Goal: Information Seeking & Learning: Learn about a topic

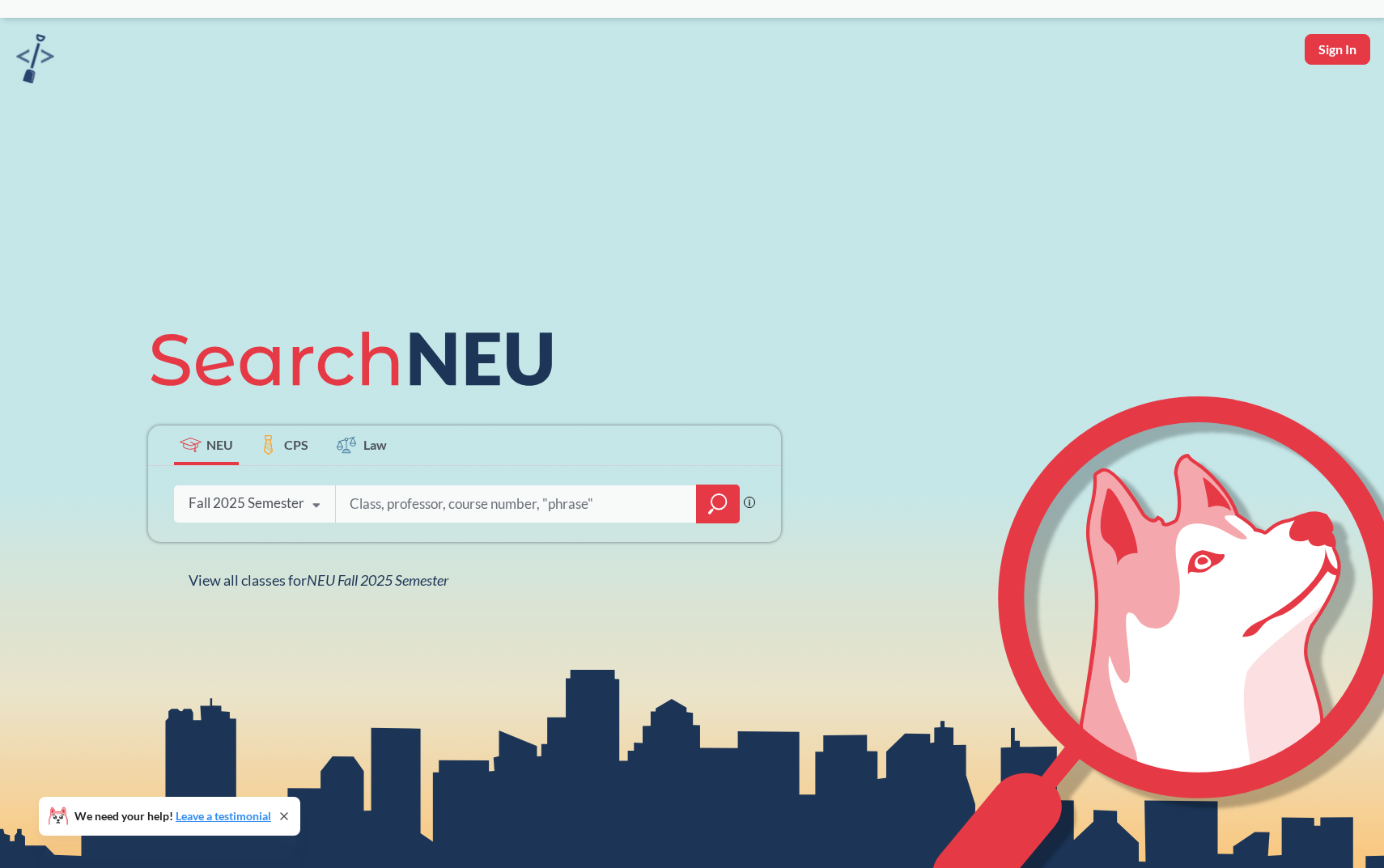
scroll to position [37, 0]
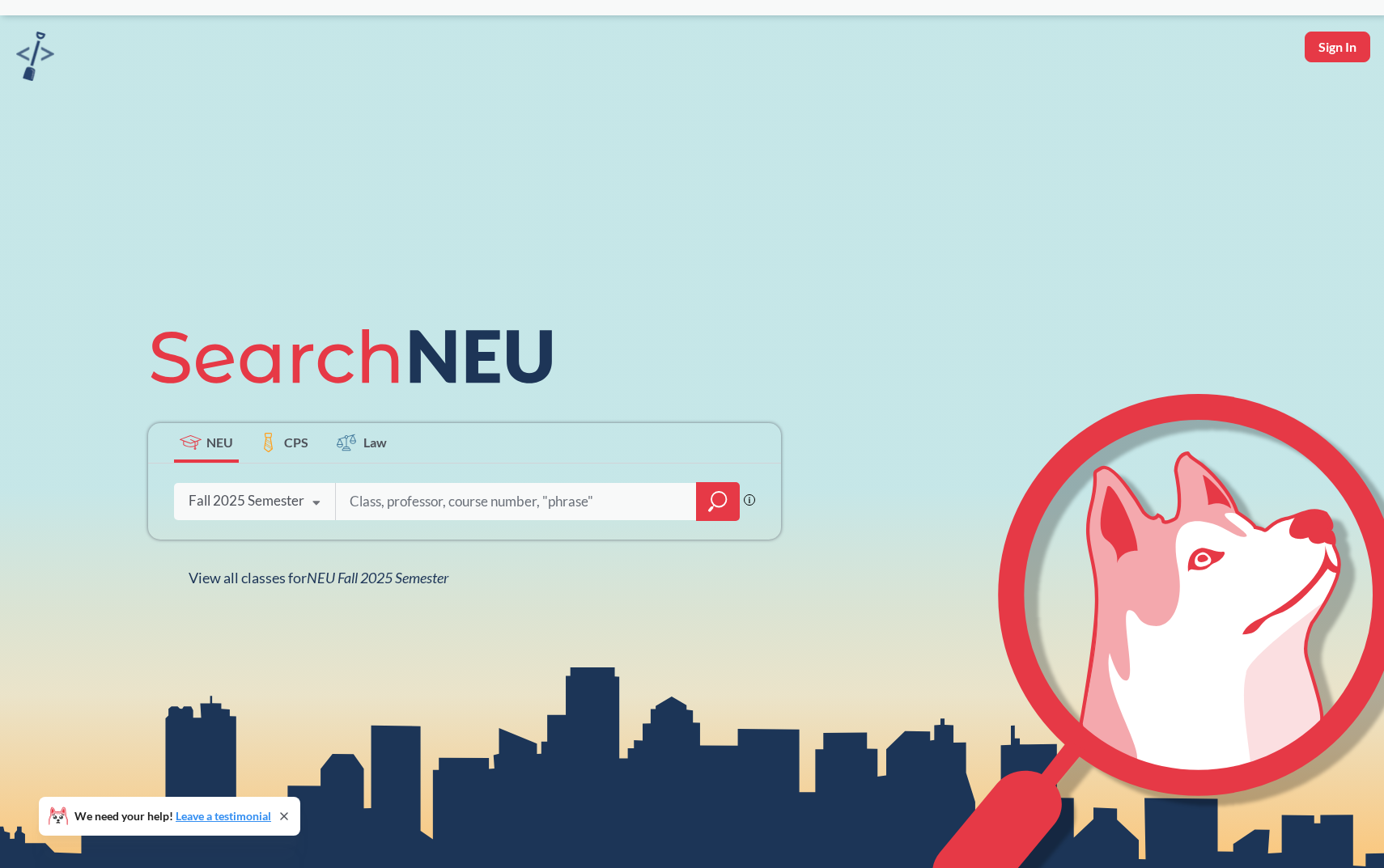
click at [243, 492] on div "Fall 2025 Semester" at bounding box center [246, 500] width 116 height 18
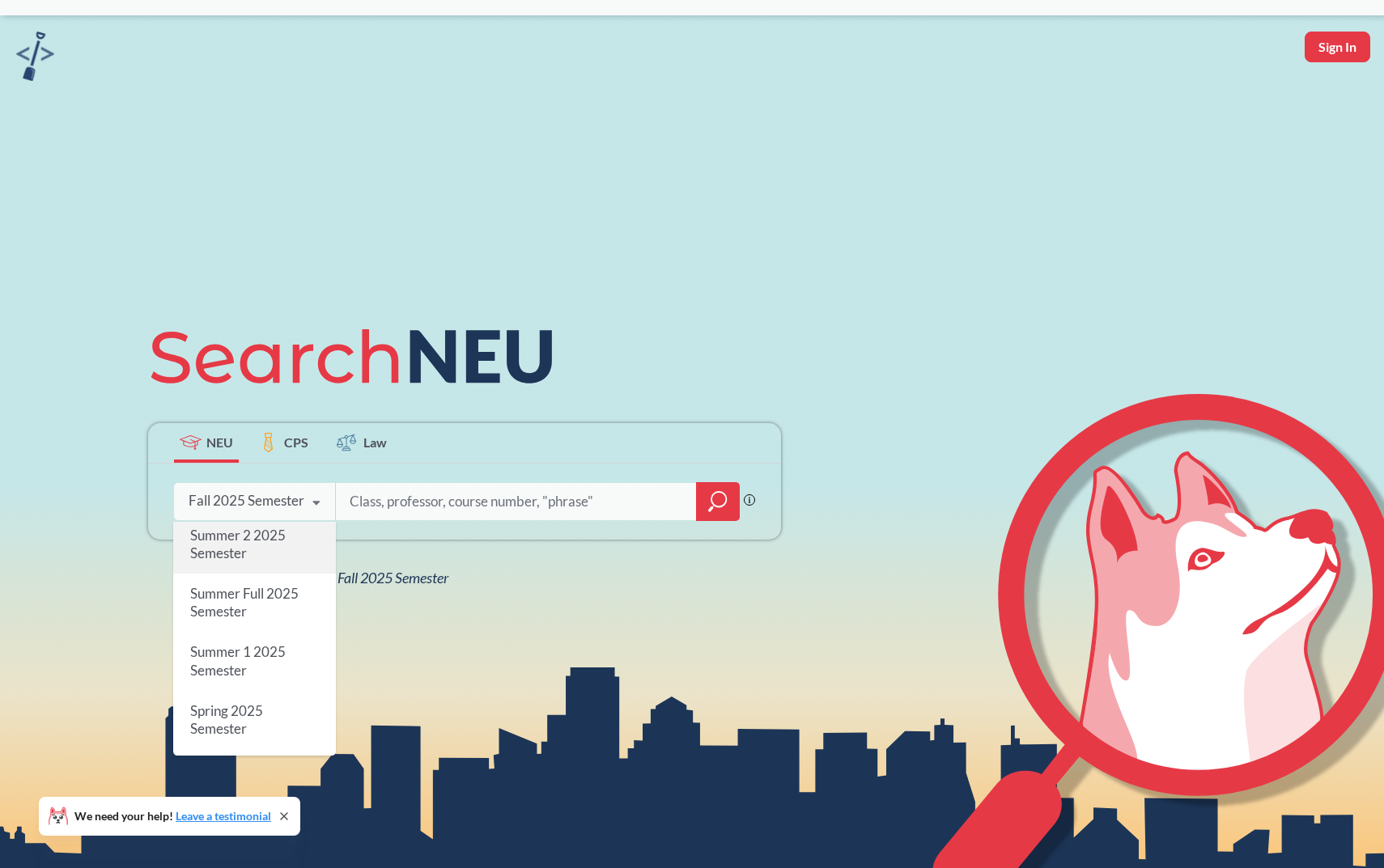
scroll to position [0, 0]
click at [265, 585] on span "Summer 2 2025 Semester" at bounding box center [238, 590] width 96 height 35
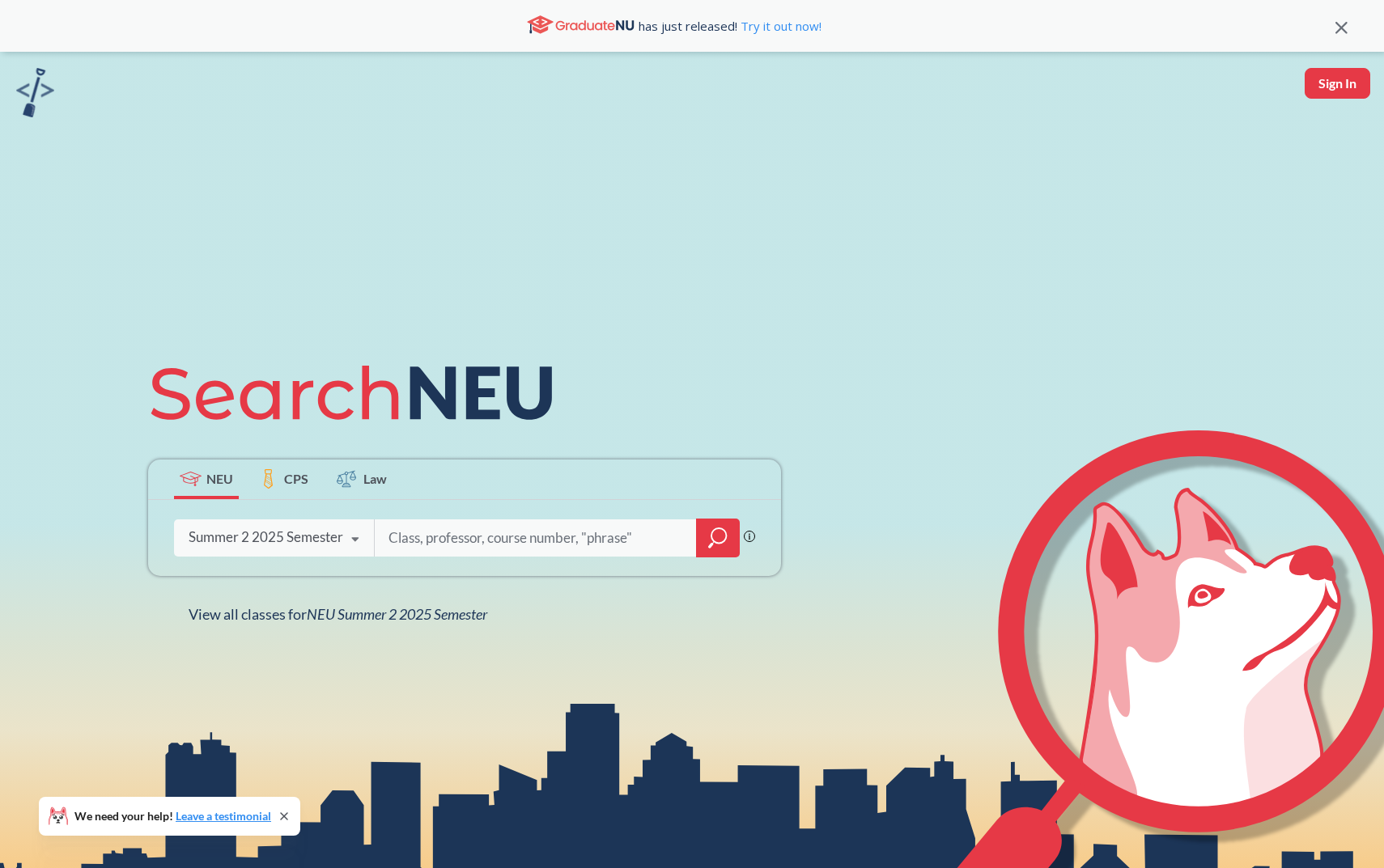
click at [708, 536] on icon "magnifying glass" at bounding box center [717, 537] width 19 height 23
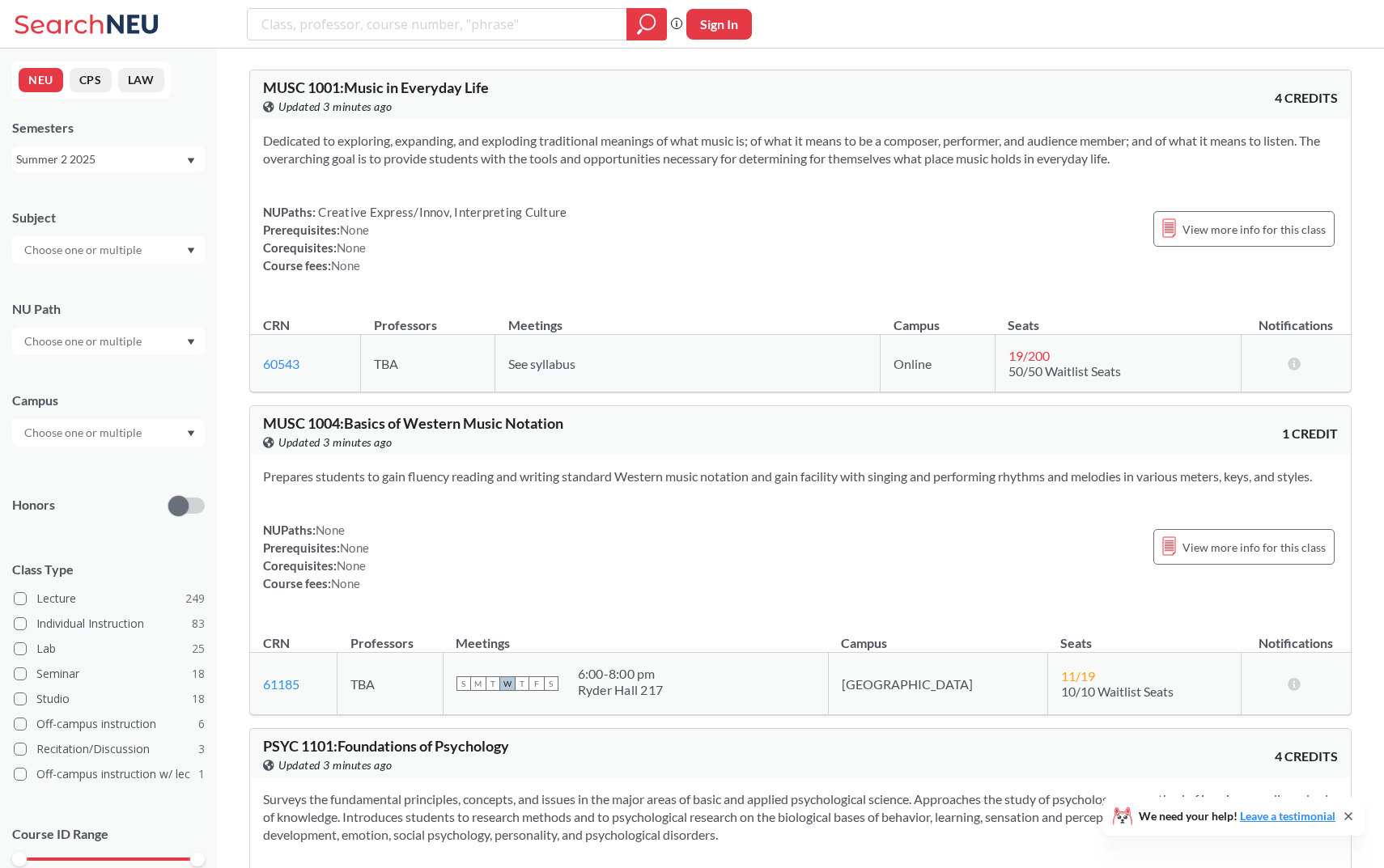
click at [168, 227] on div "Subject" at bounding box center [108, 227] width 192 height 71
click at [149, 250] on div at bounding box center [108, 250] width 192 height 28
click at [127, 298] on div "CS ( 18 )" at bounding box center [112, 291] width 182 height 18
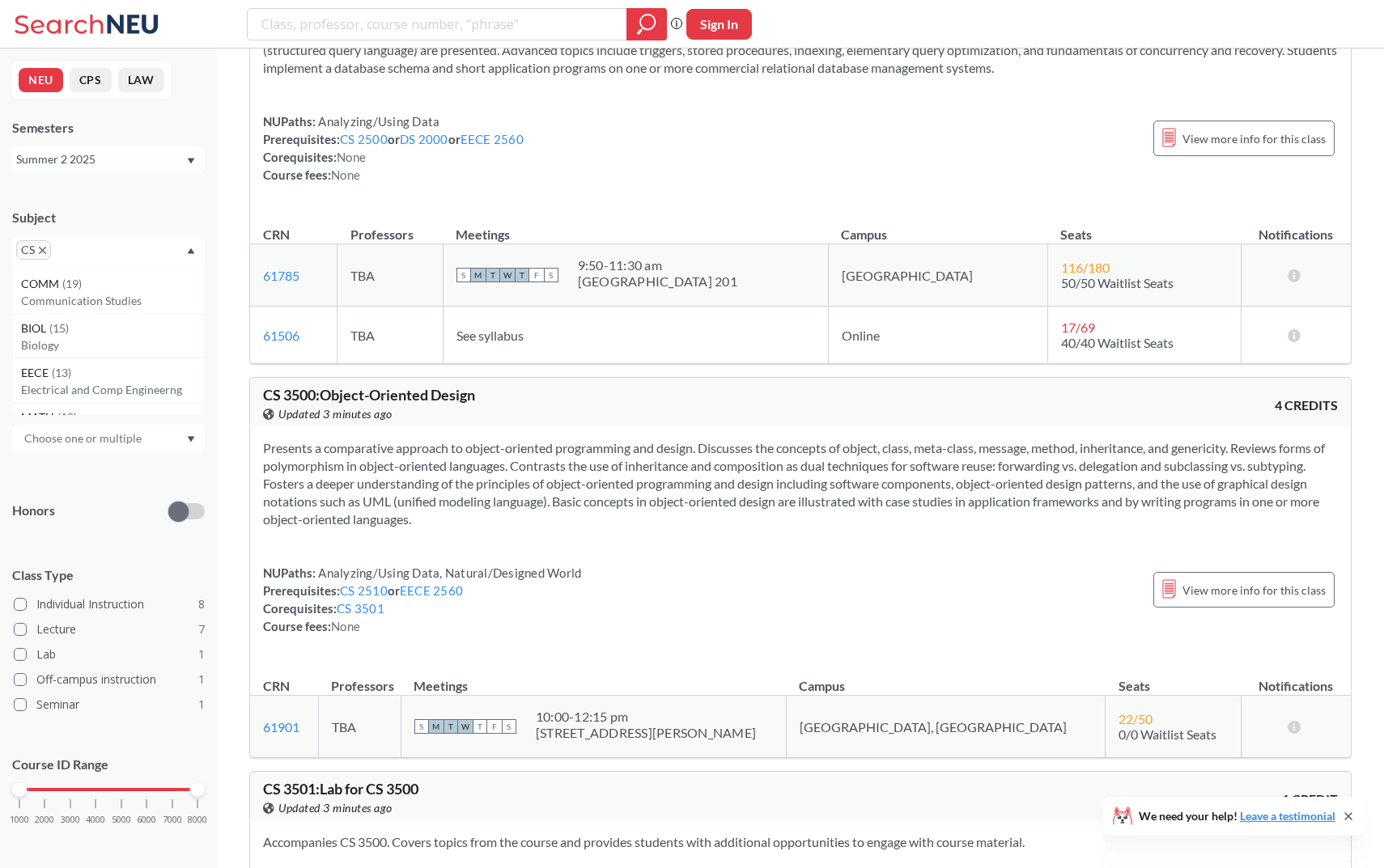
scroll to position [505, 0]
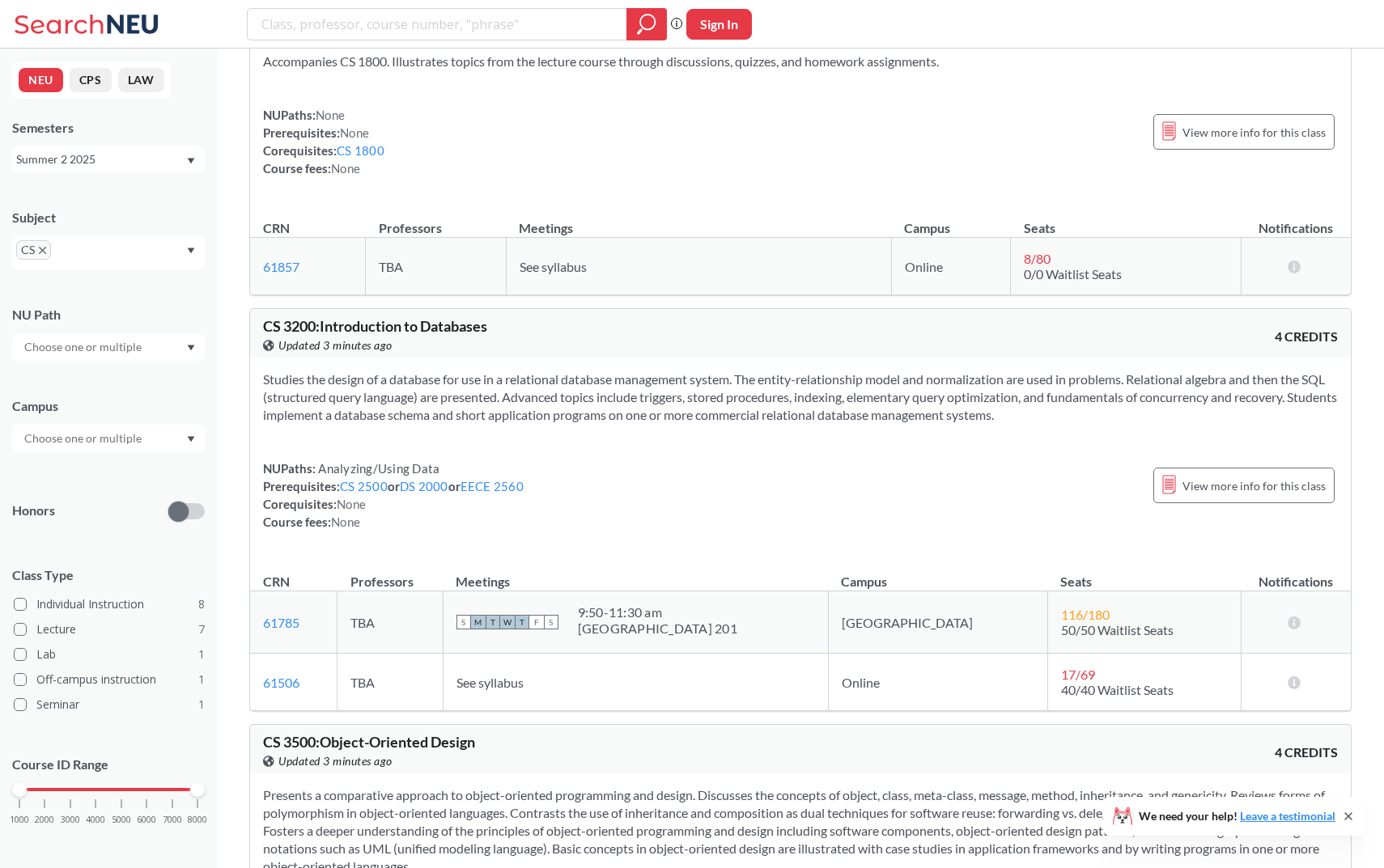
click at [172, 204] on div "Subject CS" at bounding box center [108, 230] width 192 height 77
click at [166, 160] on div "Summer 2 2025" at bounding box center [101, 159] width 170 height 18
click at [131, 226] on div "Summer Full 2025" at bounding box center [112, 222] width 182 height 18
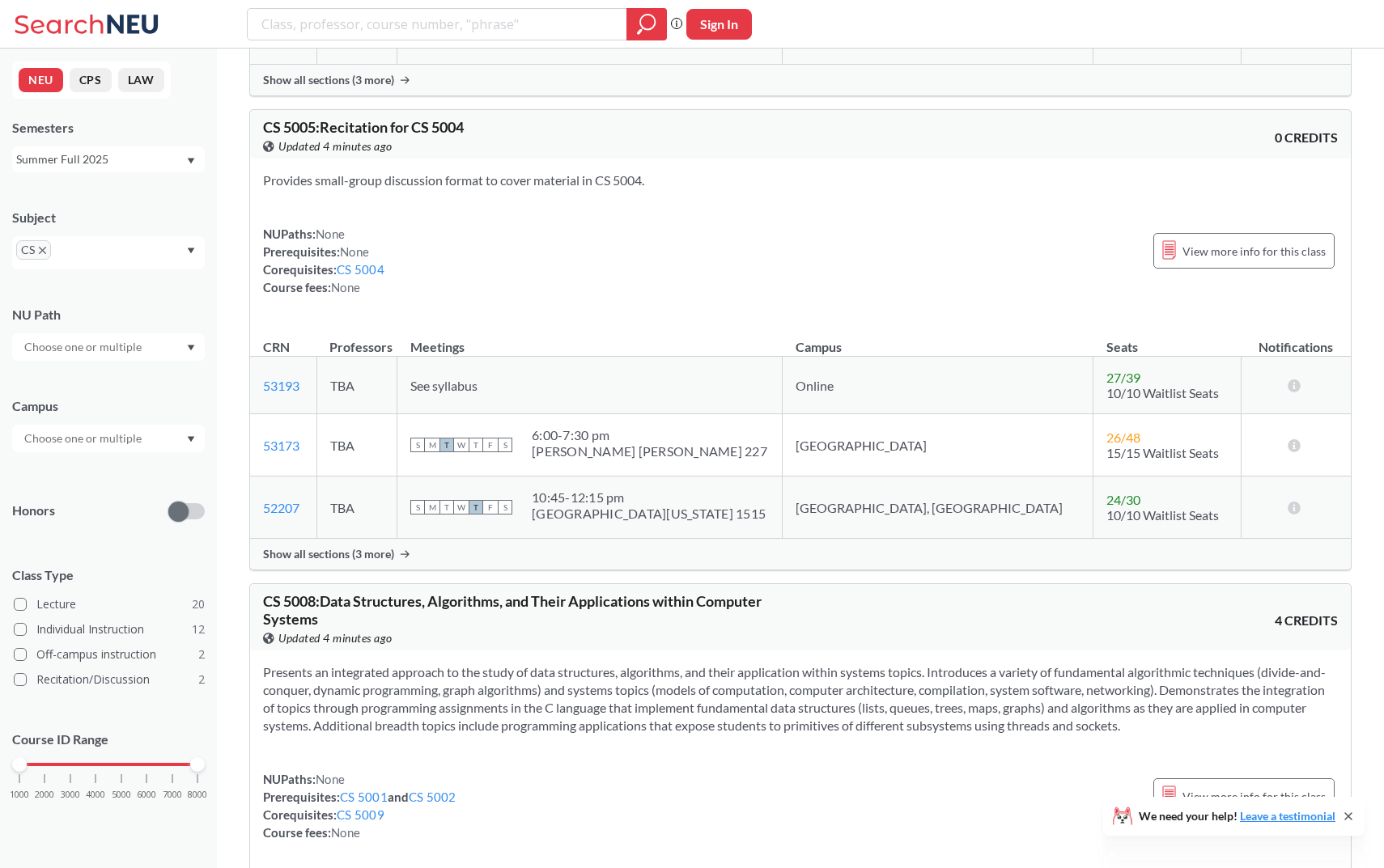
scroll to position [995, 0]
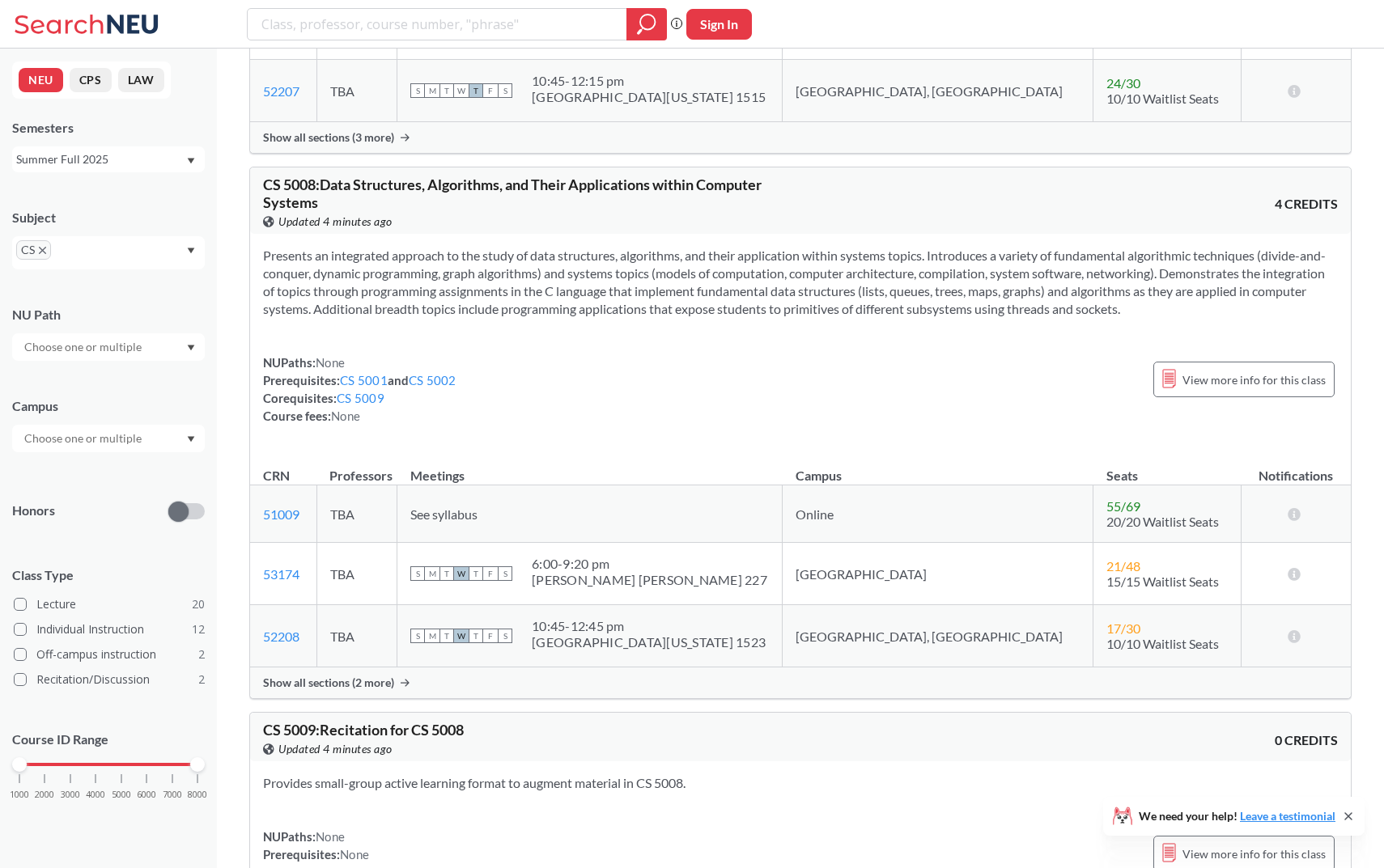
click at [318, 182] on span "CS 5008 : Data Structures, Algorithms, and Their Applications within Computer S…" at bounding box center [513, 193] width 499 height 36
click at [374, 384] on link "CS 5001" at bounding box center [364, 380] width 48 height 15
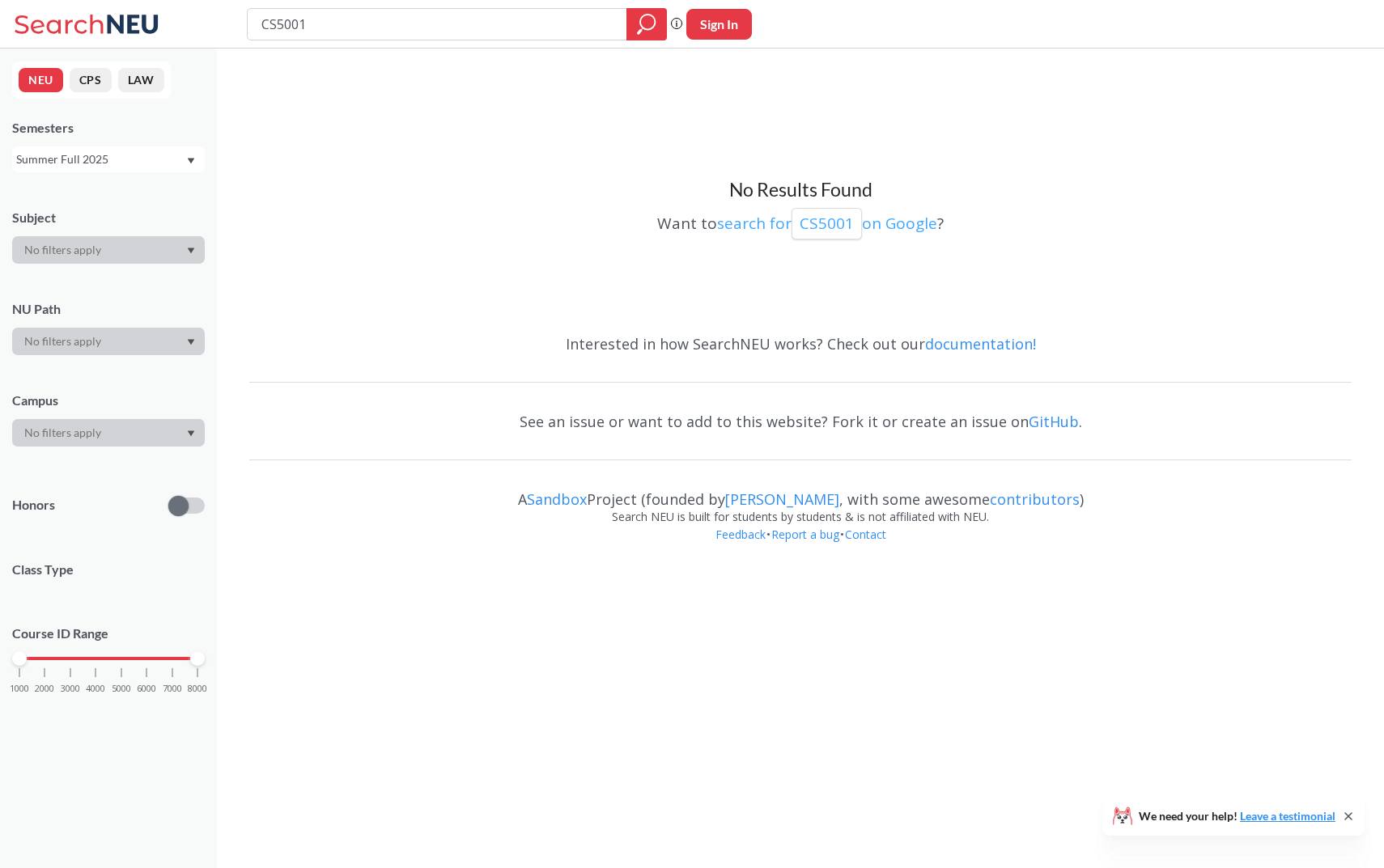
click at [833, 226] on p "CS5001" at bounding box center [827, 223] width 54 height 22
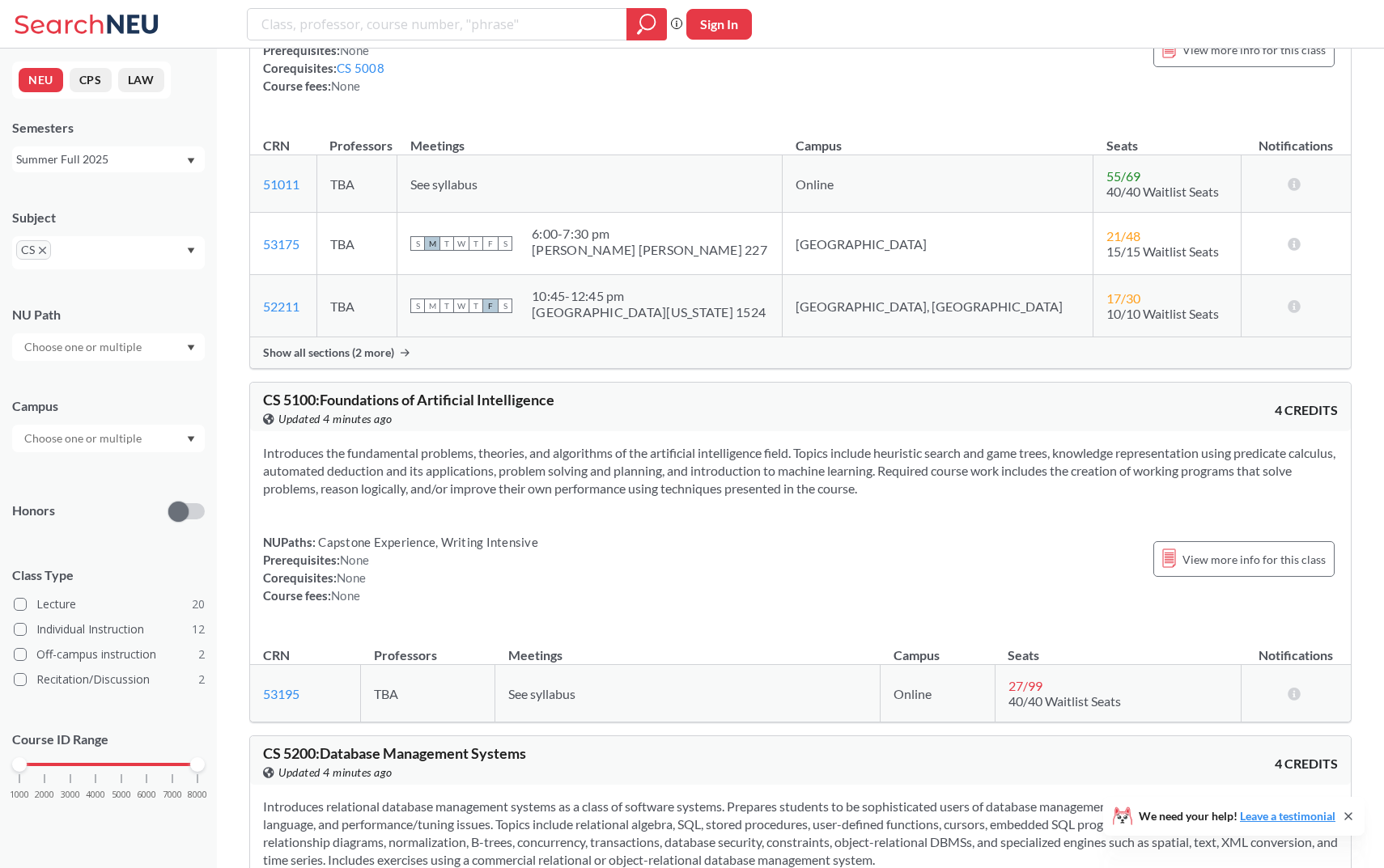
scroll to position [1970, 0]
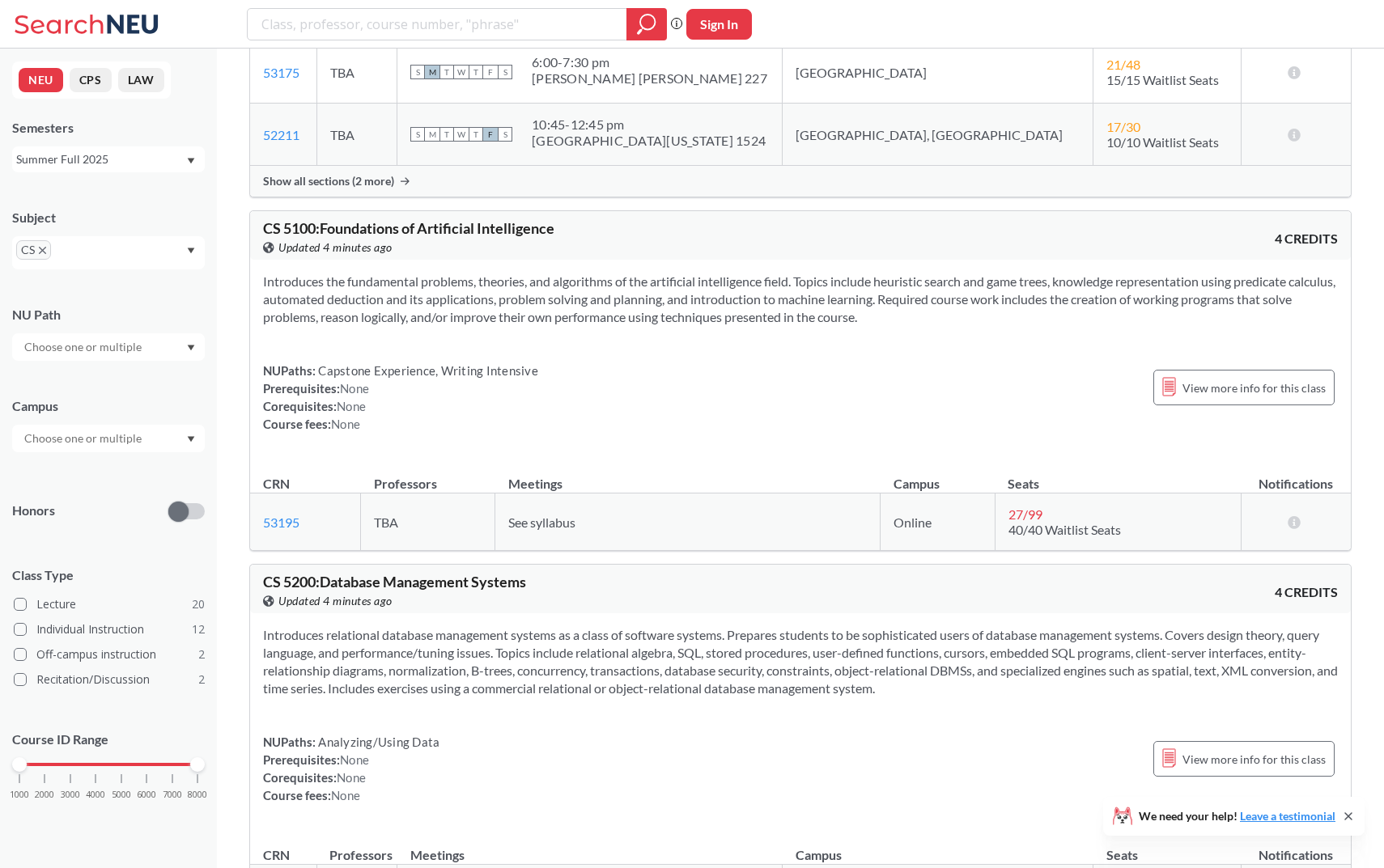
click at [306, 229] on span "CS 5100 : Foundations of Artificial Intelligence" at bounding box center [409, 228] width 291 height 18
copy span "5100"
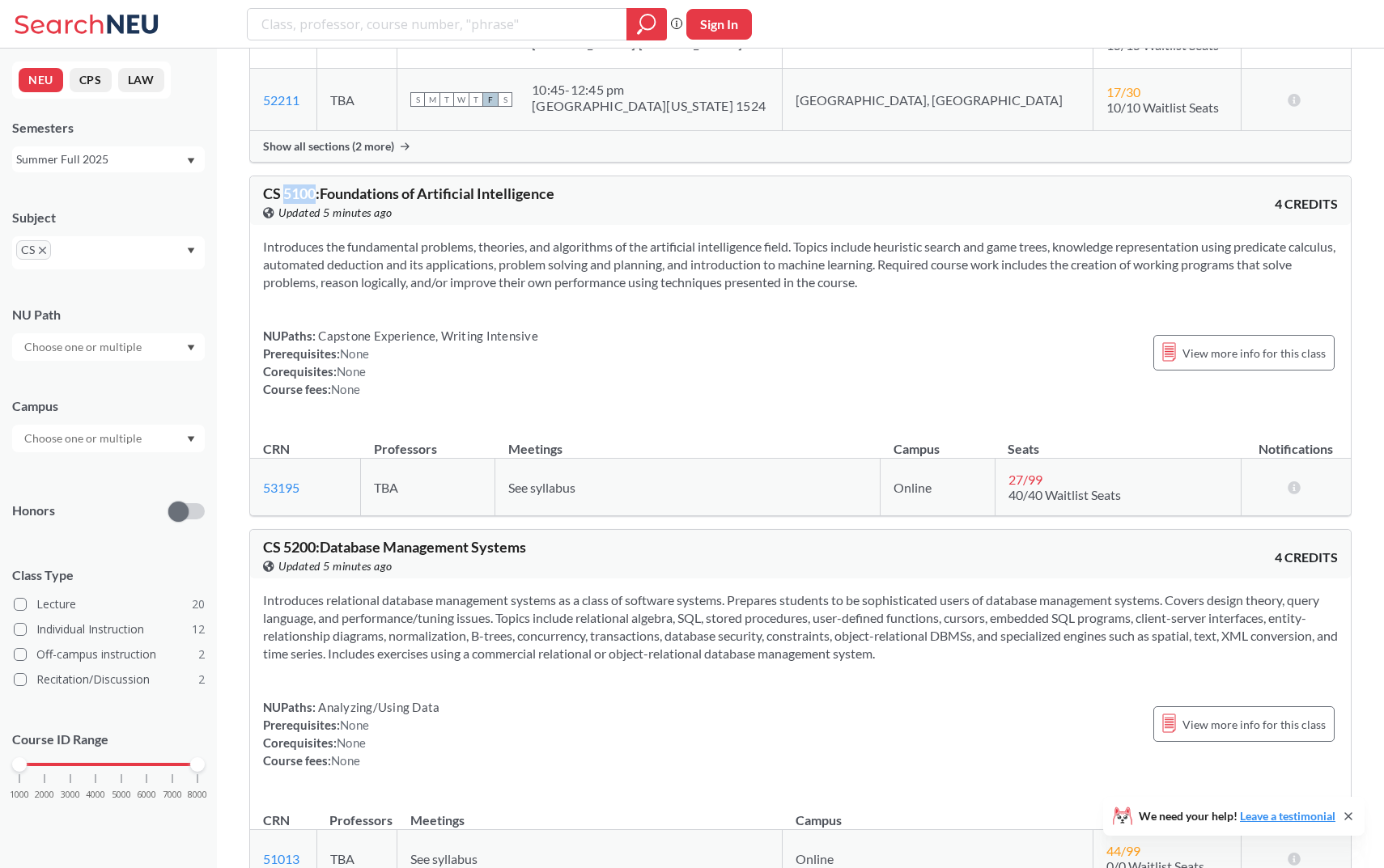
scroll to position [2006, 0]
